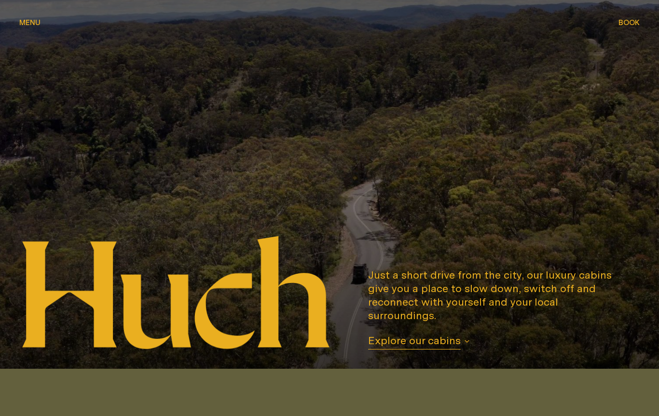
scroll to position [27, 0]
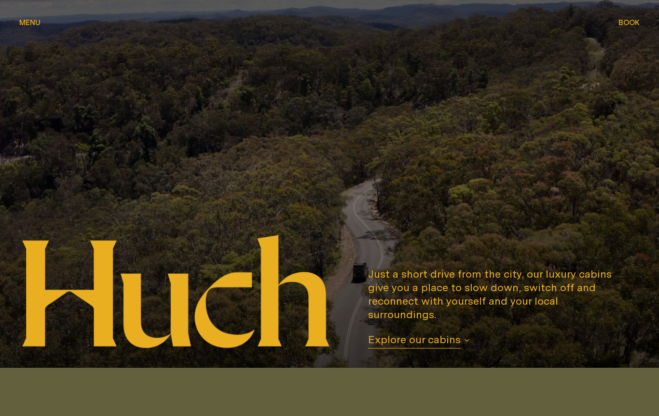
click at [403, 349] on span "Explore our cabins" at bounding box center [414, 341] width 93 height 16
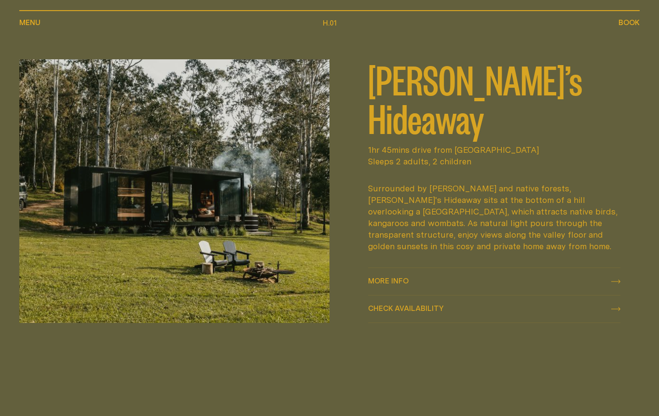
scroll to position [443, 0]
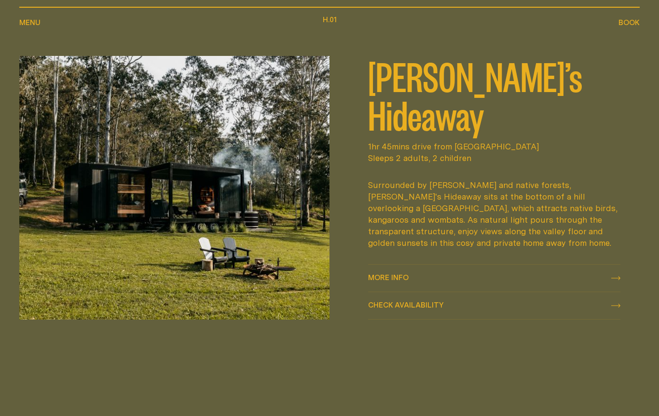
click at [495, 284] on div "More info More info" at bounding box center [494, 279] width 252 height 12
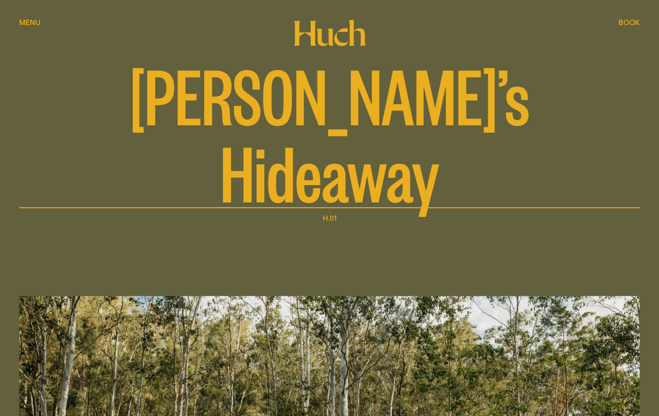
click at [31, 23] on span "Menu" at bounding box center [29, 22] width 21 height 7
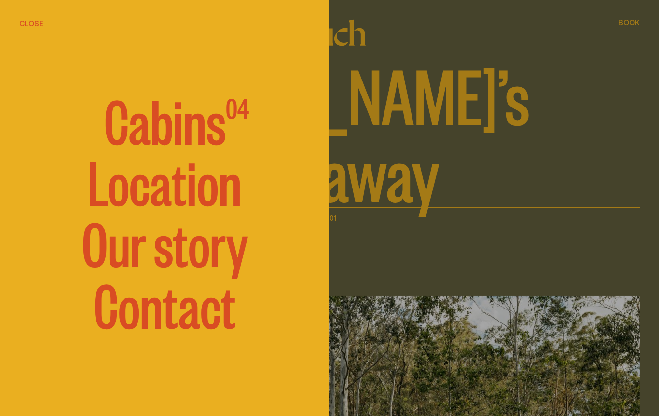
click at [161, 131] on span "Cabins" at bounding box center [165, 119] width 122 height 58
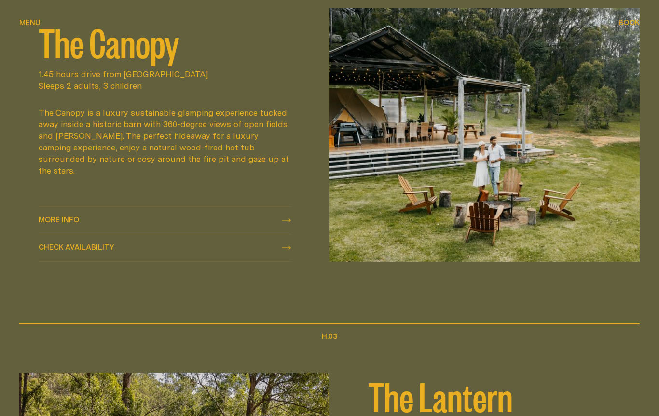
scroll to position [840, 0]
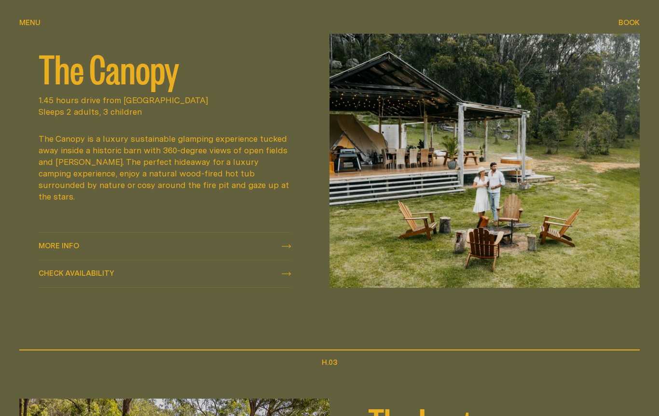
click at [411, 191] on img at bounding box center [484, 161] width 310 height 255
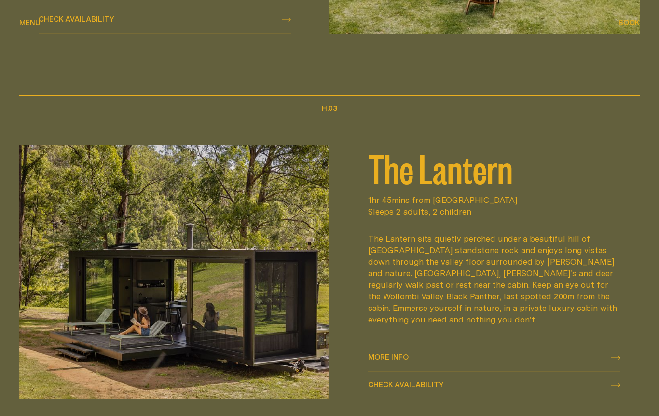
scroll to position [1154, 0]
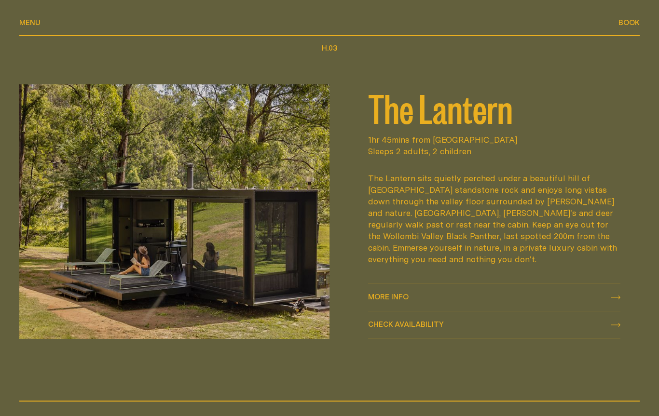
click at [244, 280] on img at bounding box center [174, 211] width 310 height 255
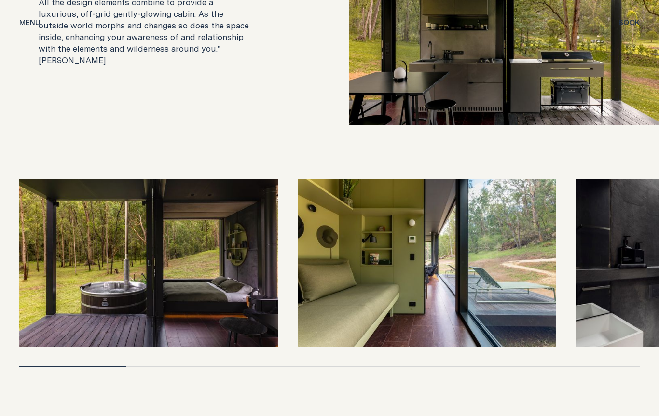
scroll to position [2032, 0]
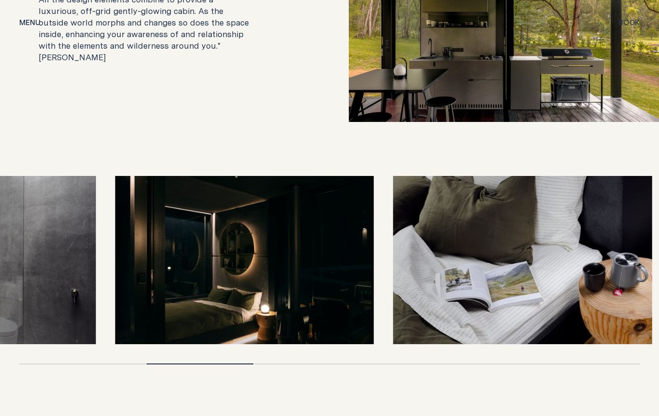
click at [121, 302] on img at bounding box center [244, 260] width 259 height 168
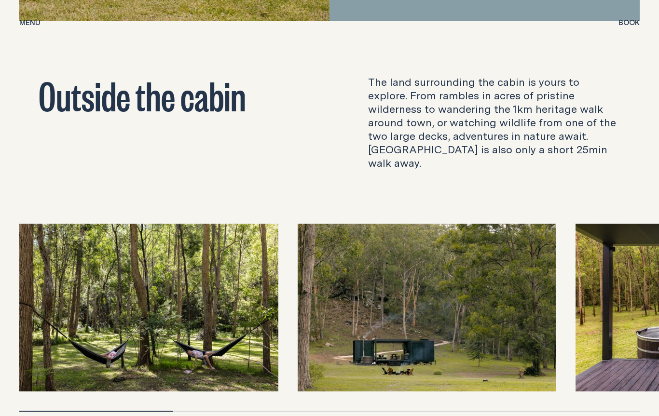
scroll to position [3080, 0]
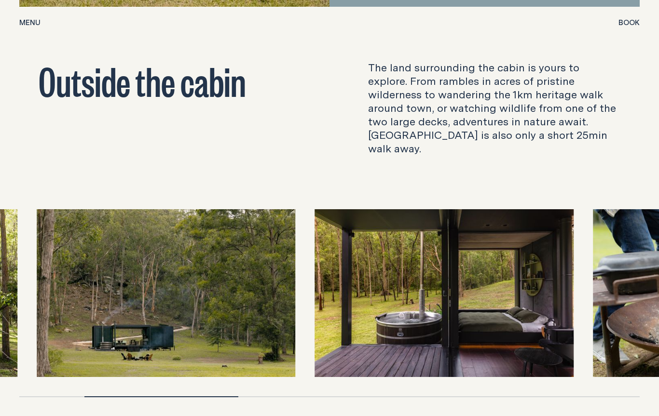
click at [116, 318] on img at bounding box center [166, 293] width 259 height 168
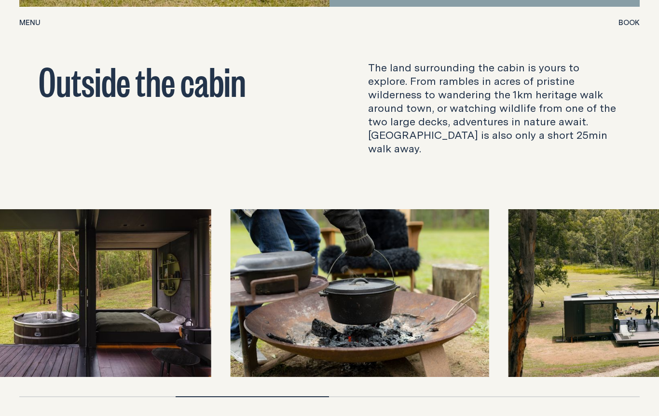
click at [79, 288] on img at bounding box center [81, 293] width 259 height 168
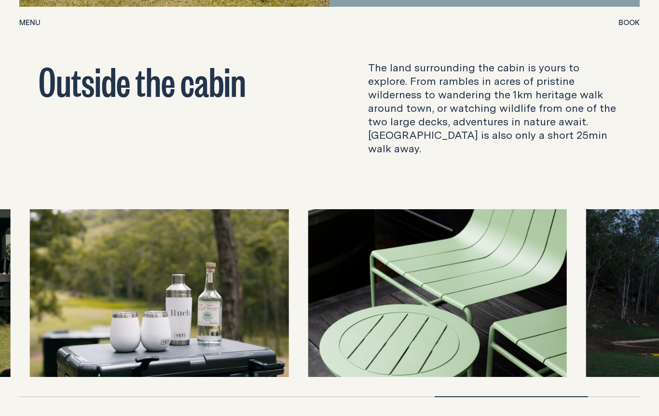
click at [66, 268] on img at bounding box center [159, 293] width 259 height 168
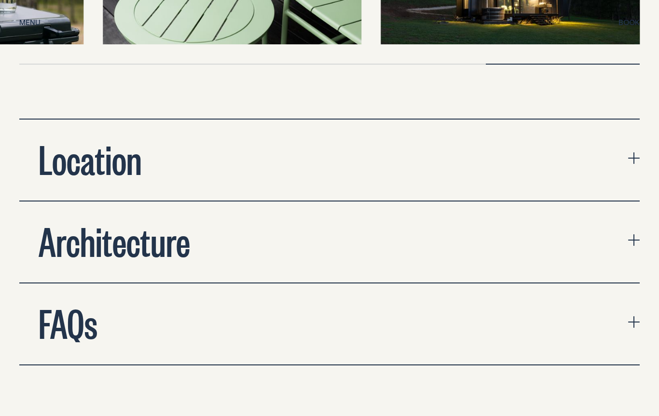
scroll to position [3408, 0]
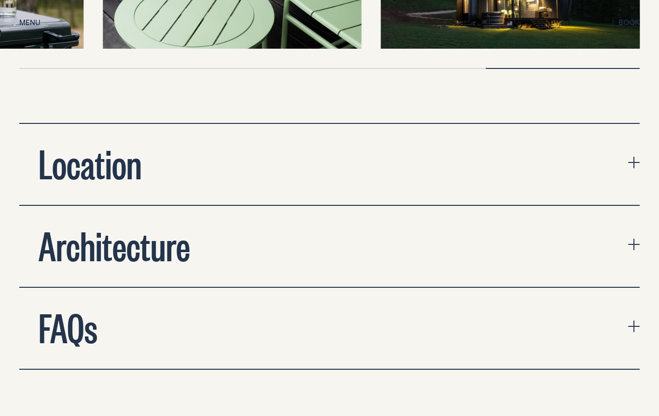
click at [410, 206] on button "Architecture" at bounding box center [329, 246] width 620 height 81
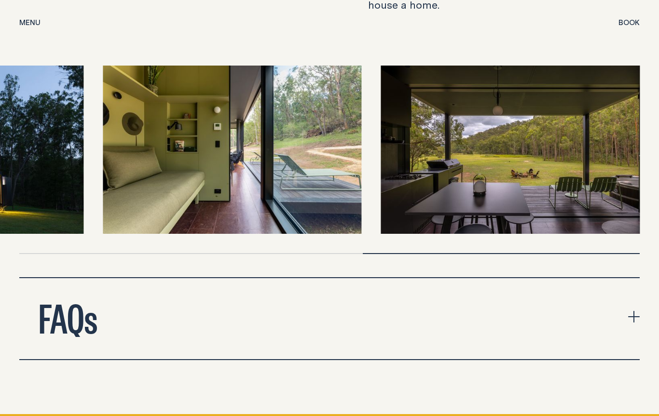
scroll to position [3777, 0]
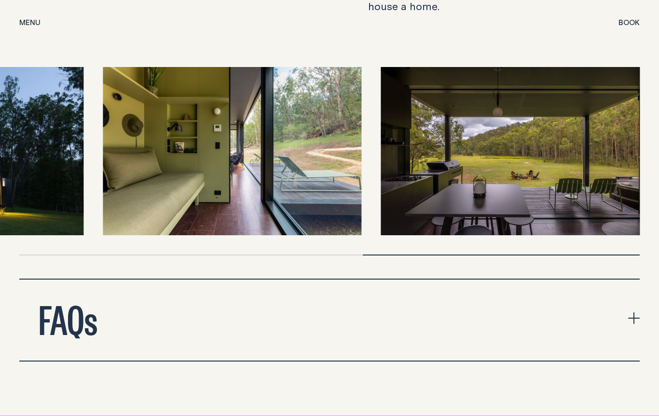
click at [81, 299] on h2 "FAQs" at bounding box center [68, 318] width 59 height 39
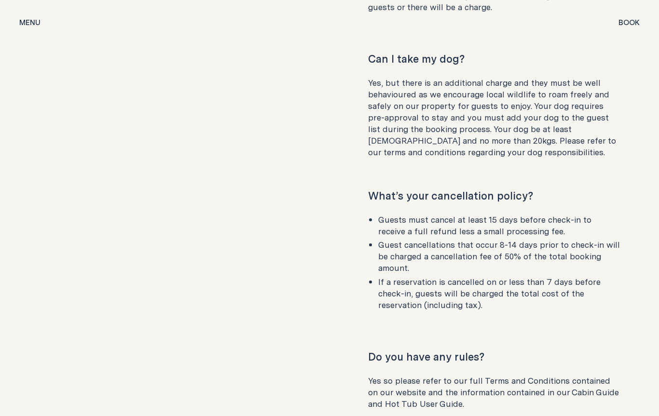
scroll to position [4424, 0]
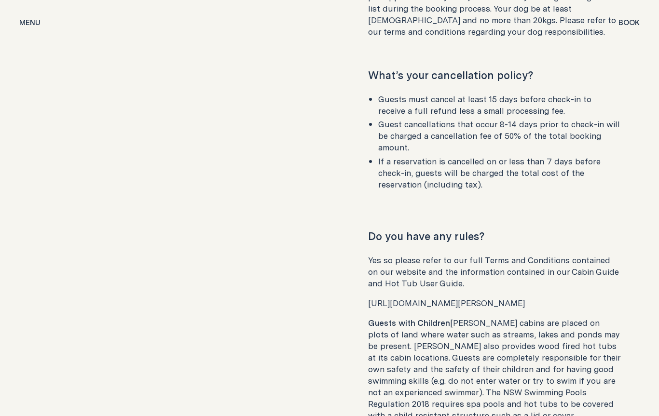
click at [23, 21] on span "Menu" at bounding box center [29, 22] width 21 height 7
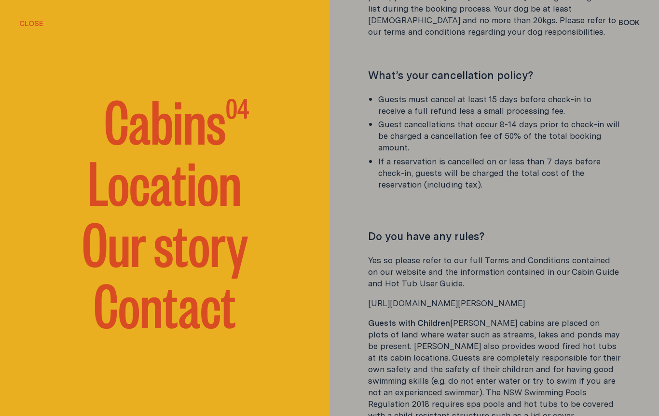
click at [622, 21] on div at bounding box center [329, 208] width 659 height 416
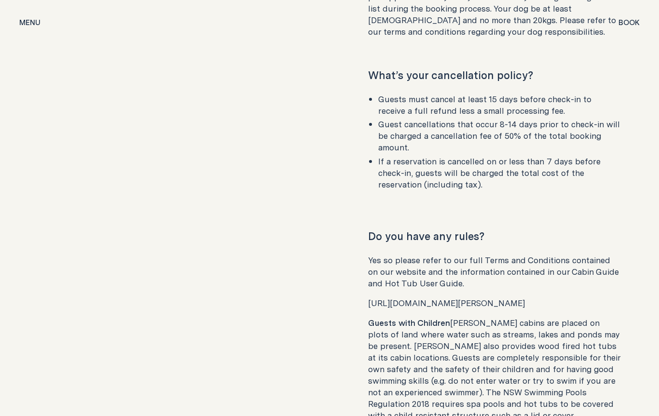
click at [629, 20] on span "Book" at bounding box center [628, 22] width 21 height 7
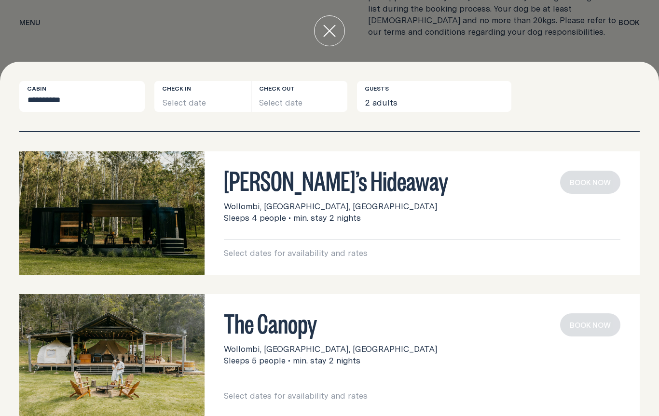
scroll to position [0, 0]
click at [177, 103] on button "Select date" at bounding box center [202, 96] width 96 height 31
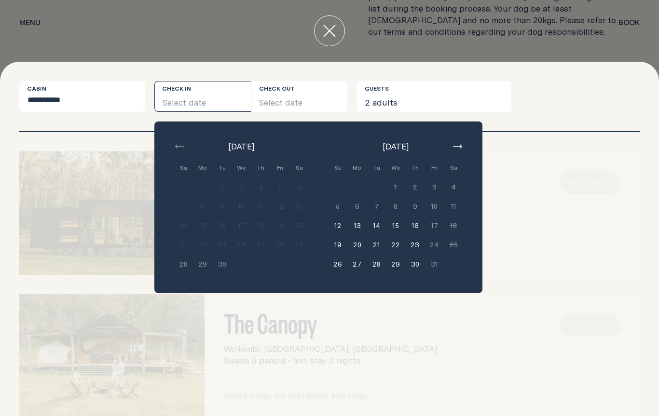
click at [356, 246] on button "20" at bounding box center [356, 244] width 19 height 19
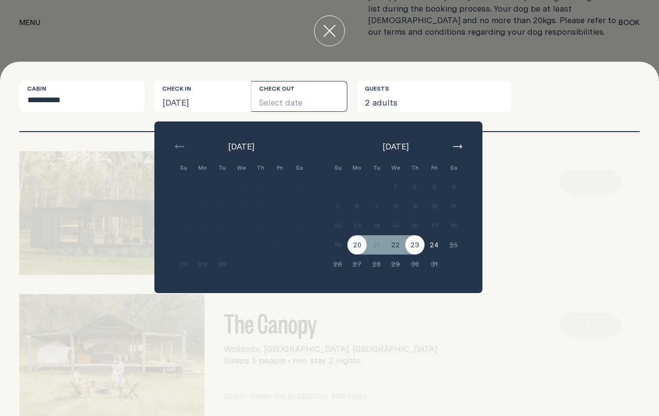
click at [416, 242] on button "23" at bounding box center [414, 244] width 19 height 19
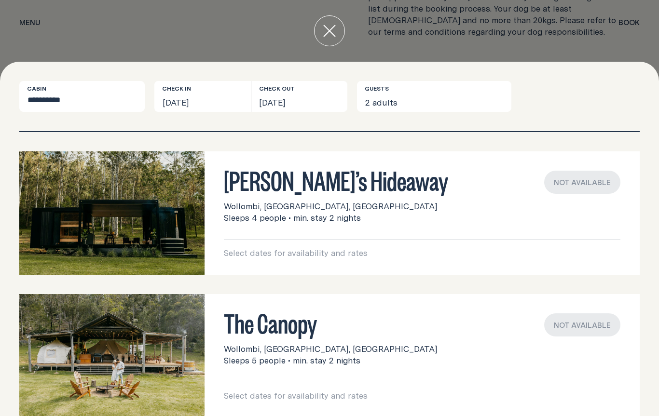
click at [332, 22] on button "close" at bounding box center [329, 30] width 31 height 31
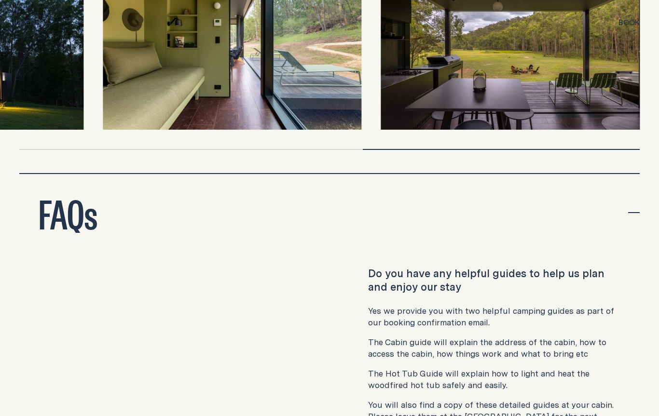
scroll to position [3797, 0]
